Goal: Information Seeking & Learning: Check status

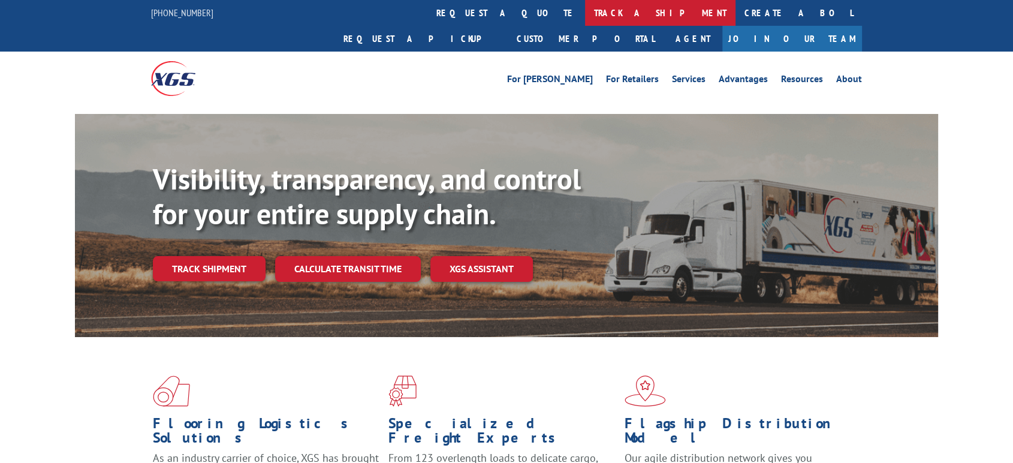
click at [585, 20] on link "track a shipment" at bounding box center [660, 13] width 151 height 26
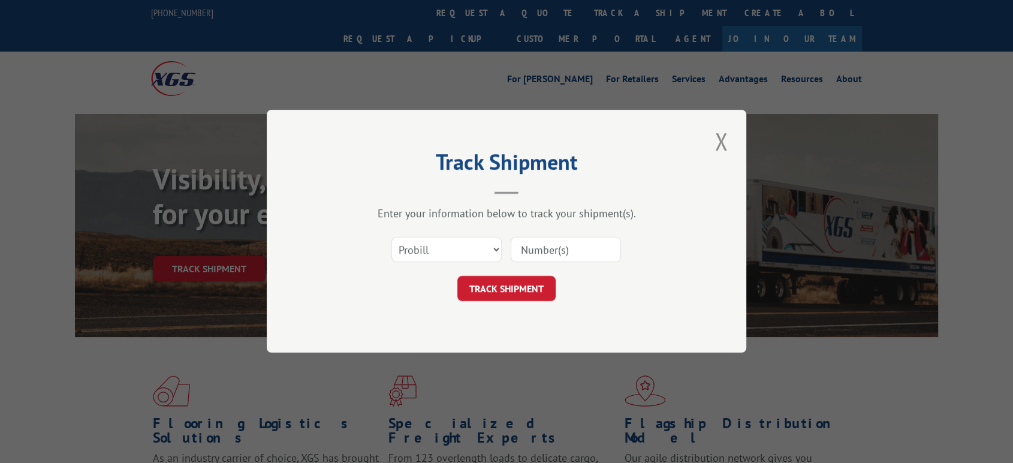
click at [446, 223] on div "Enter your information below to track your shipment(s). Select category... Prob…" at bounding box center [507, 254] width 360 height 95
click at [444, 248] on select "Select category... Probill BOL PO" at bounding box center [447, 249] width 110 height 25
select select "bol"
click at [392, 237] on select "Select category... Probill BOL PO" at bounding box center [447, 249] width 110 height 25
click at [558, 260] on input at bounding box center [566, 249] width 110 height 25
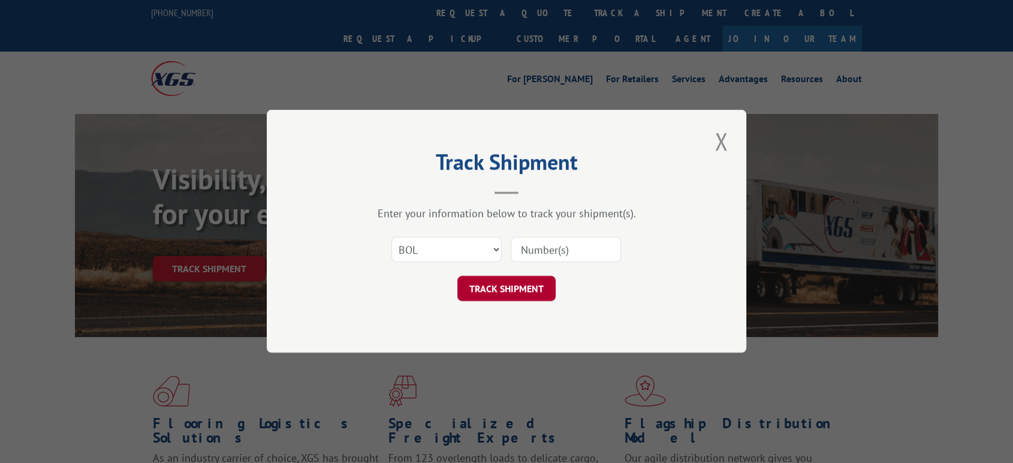
paste input "2817455"
type input "2817455"
click at [510, 285] on button "TRACK SHIPMENT" at bounding box center [506, 288] width 98 height 25
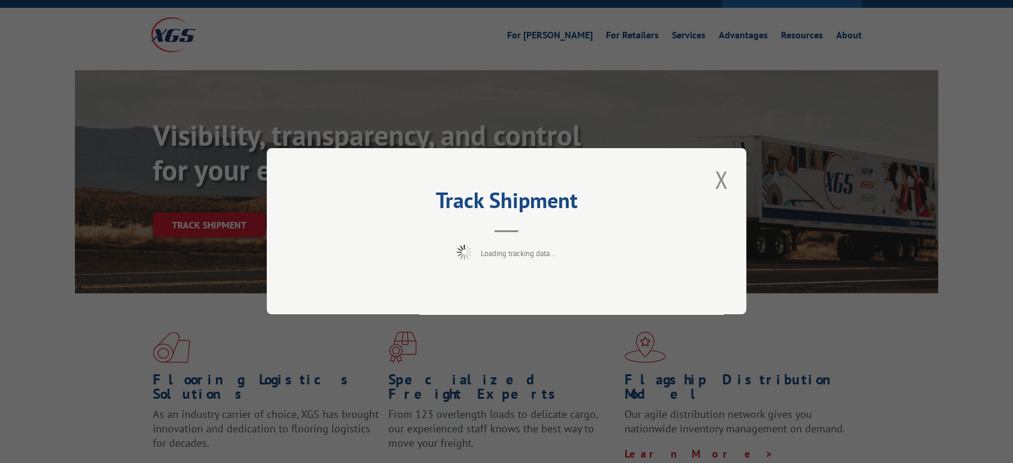
scroll to position [67, 0]
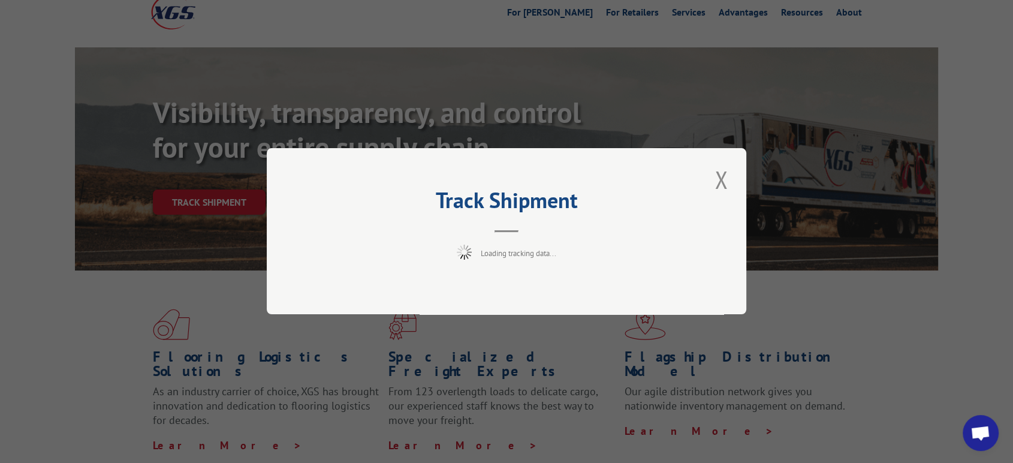
click at [551, 279] on div "Track Shipment Loading tracking data..." at bounding box center [507, 231] width 480 height 166
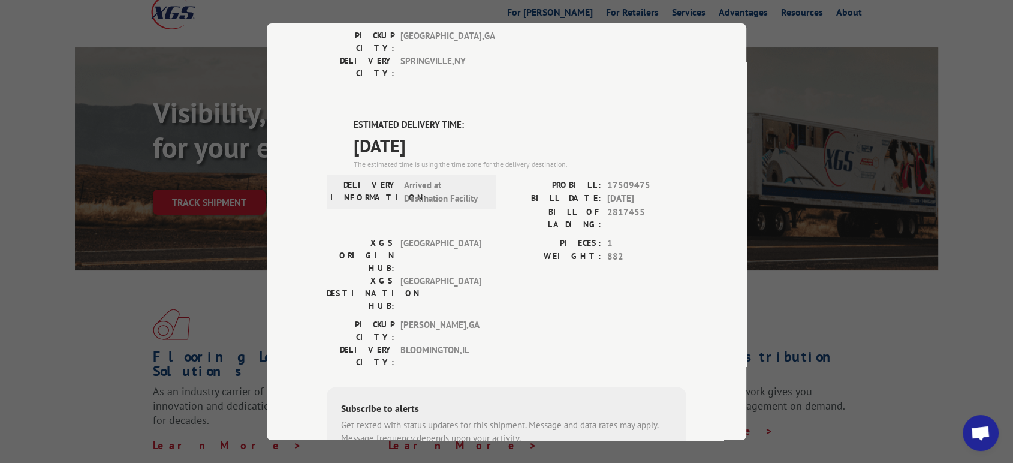
drag, startPoint x: 636, startPoint y: 305, endPoint x: 633, endPoint y: 274, distance: 31.3
click at [636, 386] on div "Subscribe to alerts Get texted with status updates for this shipment. Message a…" at bounding box center [507, 467] width 360 height 163
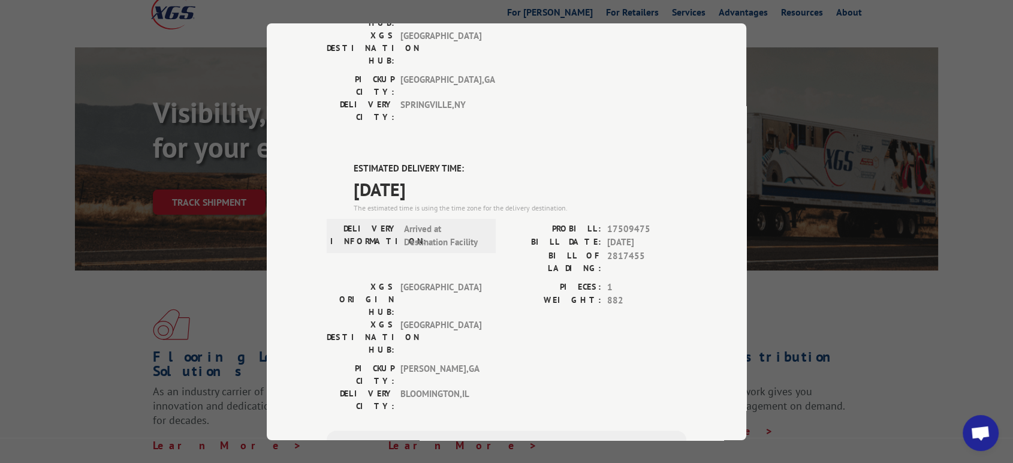
scroll to position [200, 0]
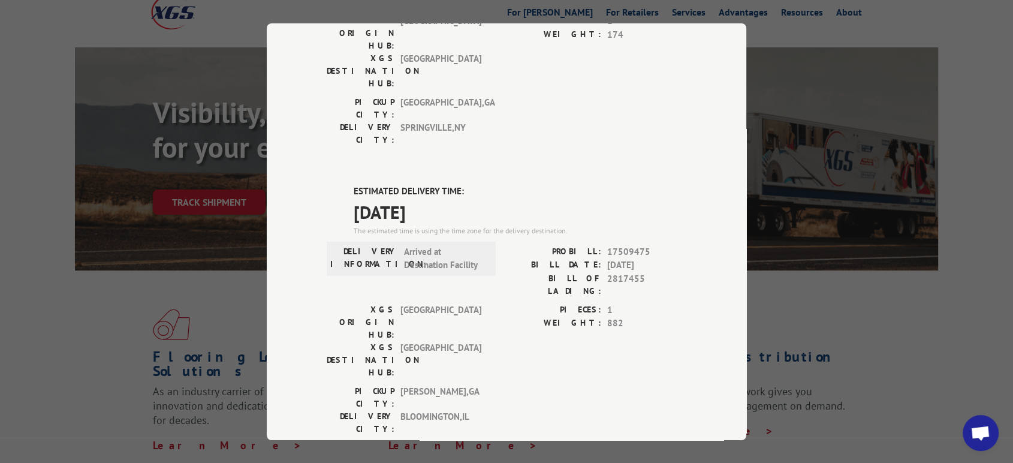
click at [297, 121] on div "Track Shipment DELIVERED DELIVERY INFORMATION: [DATE] 04:04 pm [PERSON_NAME]: 1…" at bounding box center [507, 231] width 480 height 417
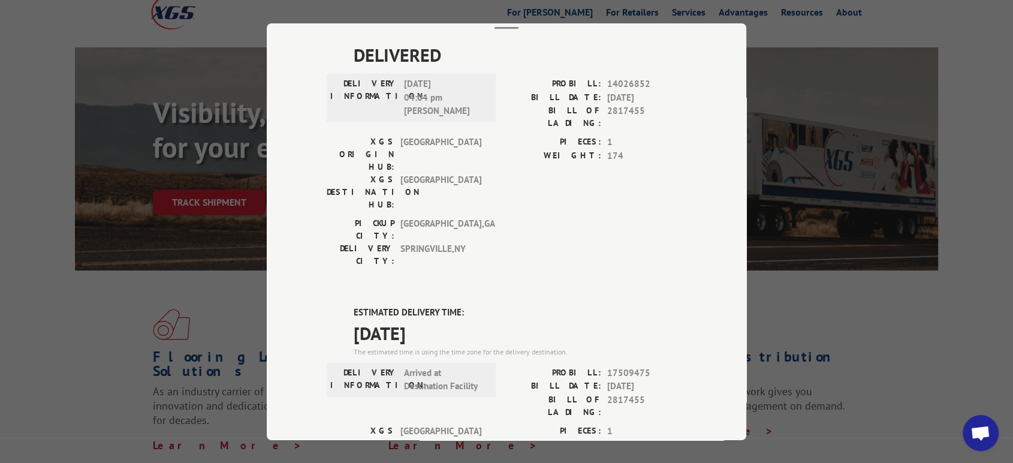
scroll to position [0, 0]
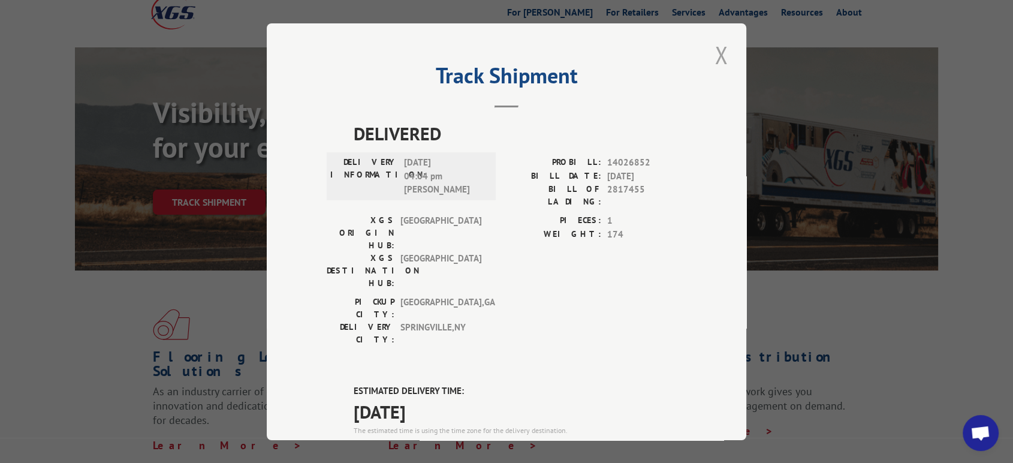
click at [714, 64] on button "Close modal" at bounding box center [721, 54] width 20 height 33
